Goal: Find contact information: Find contact information

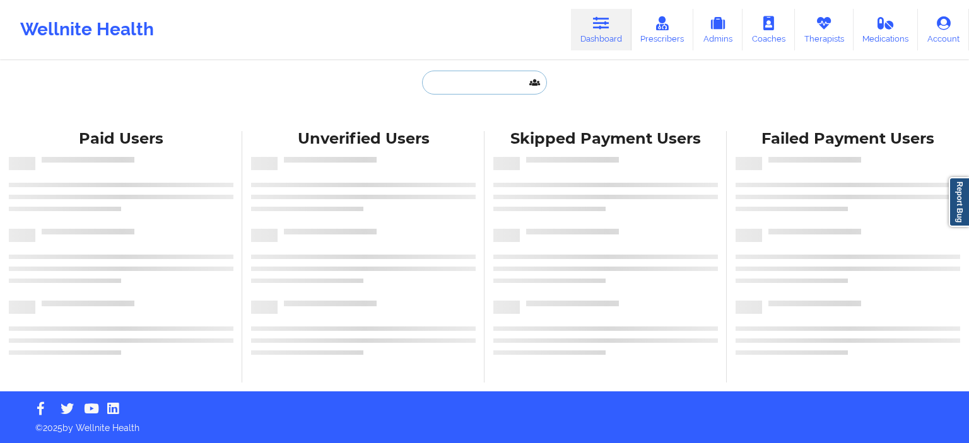
click at [435, 82] on input "text" at bounding box center [484, 83] width 125 height 24
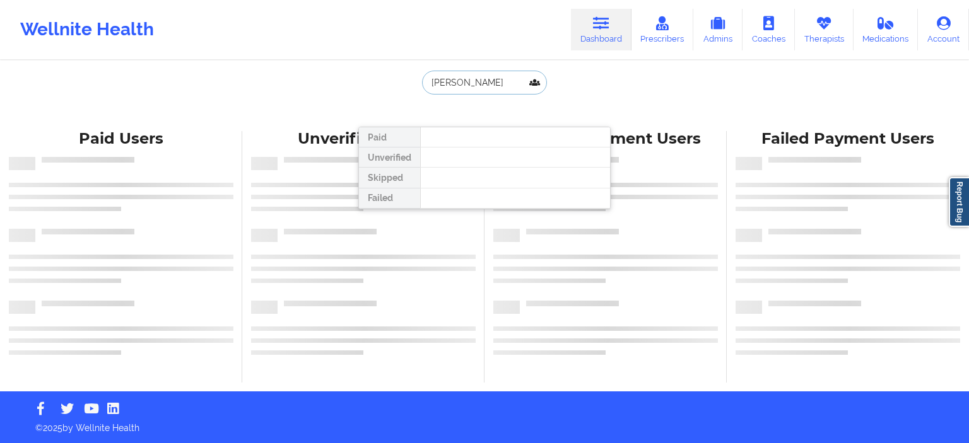
type input "[PERSON_NAME]"
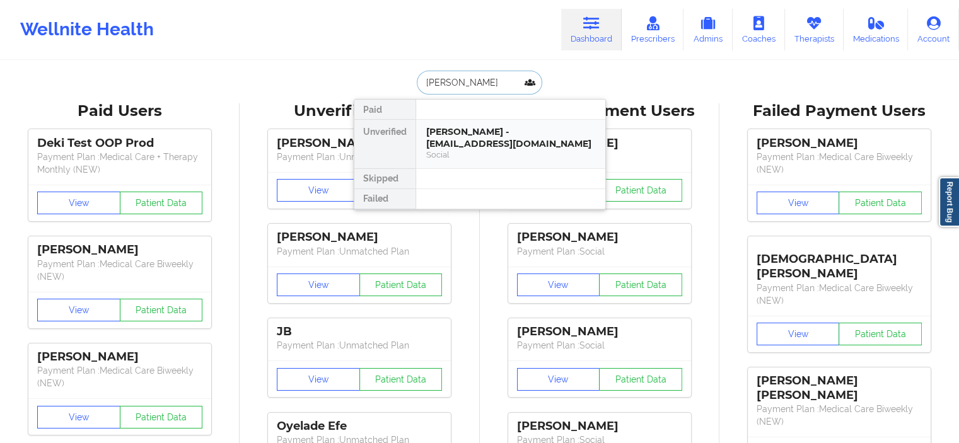
click at [481, 136] on div "[PERSON_NAME] - [EMAIL_ADDRESS][DOMAIN_NAME]" at bounding box center [510, 137] width 169 height 23
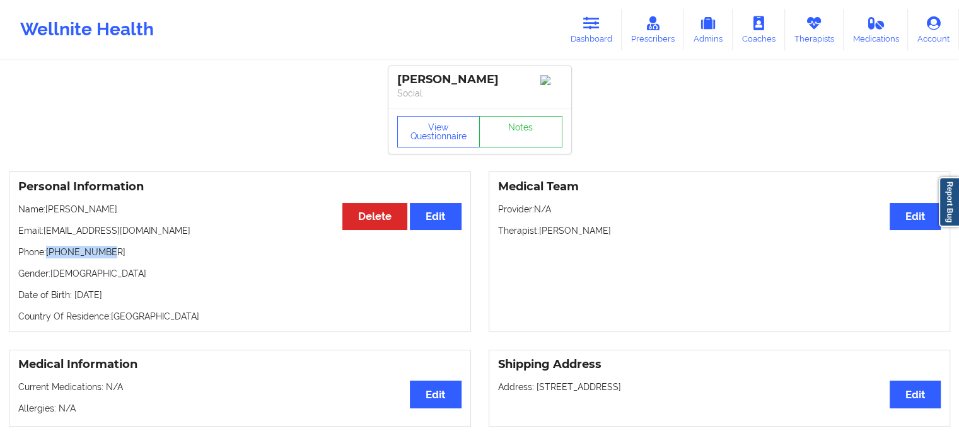
drag, startPoint x: 124, startPoint y: 253, endPoint x: 47, endPoint y: 249, distance: 76.4
click at [47, 249] on p "Phone: [PHONE_NUMBER]" at bounding box center [239, 252] width 443 height 13
copy p "[PHONE_NUMBER]"
